Goal: Task Accomplishment & Management: Use online tool/utility

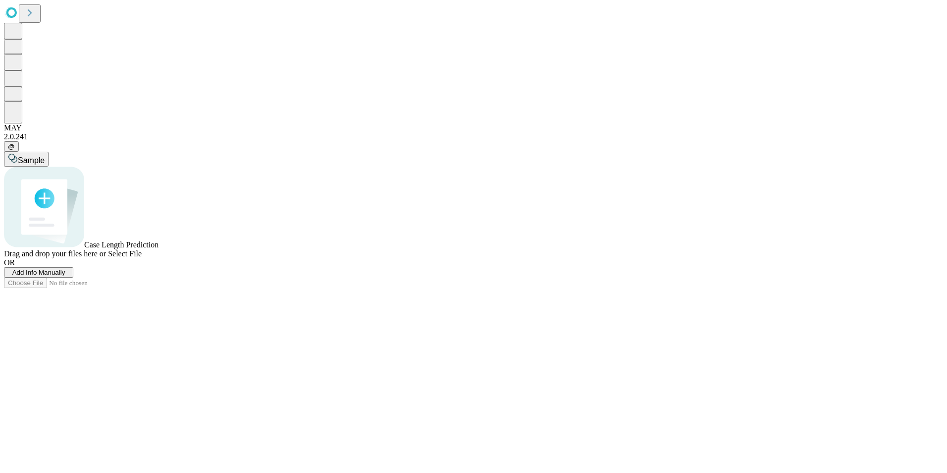
click at [65, 276] on span "Add Info Manually" at bounding box center [38, 272] width 53 height 7
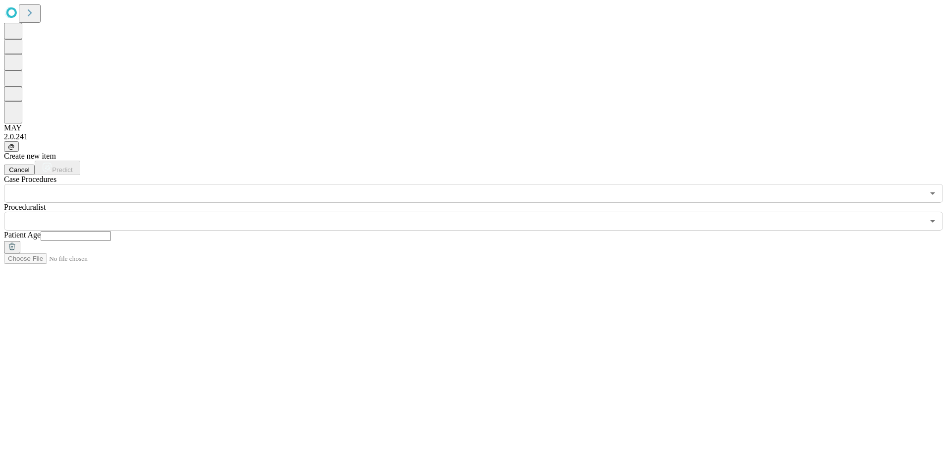
click at [198, 184] on input "text" at bounding box center [464, 193] width 920 height 19
click at [501, 211] on div "Create new item Cancel Predict Case Procedures ​ Proceduralist ​ Patient Age" at bounding box center [473, 203] width 939 height 102
